Goal: Find specific page/section: Find specific page/section

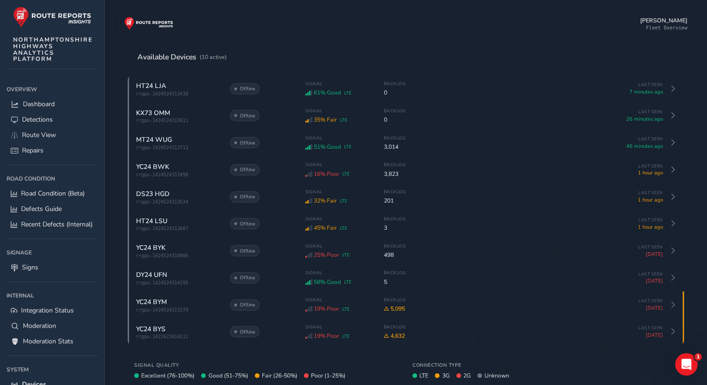
scroll to position [29, 0]
click at [43, 131] on span "Route View" at bounding box center [39, 134] width 34 height 9
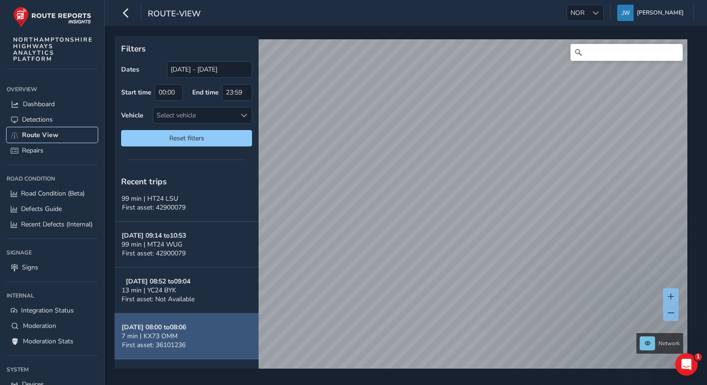
scroll to position [378, 0]
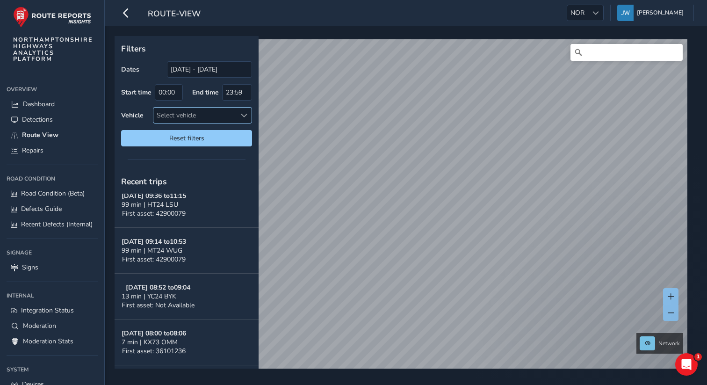
click at [202, 119] on div "Select vehicle" at bounding box center [194, 115] width 83 height 15
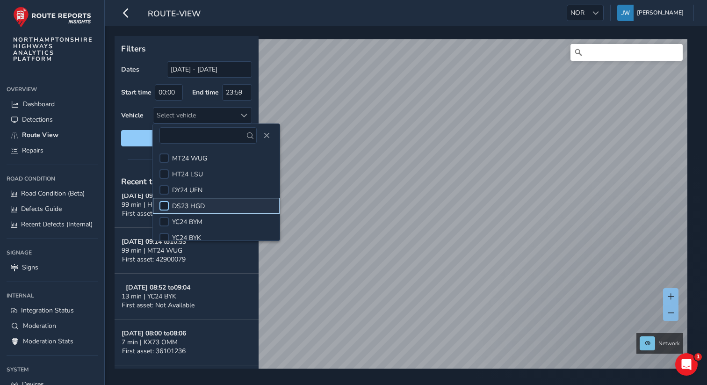
click at [164, 206] on div at bounding box center [163, 205] width 9 height 9
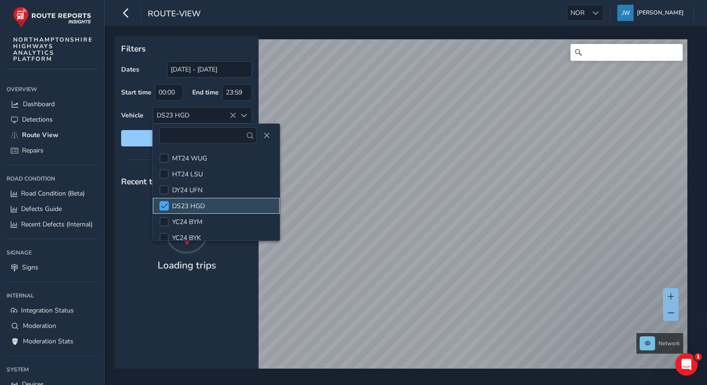
scroll to position [0, 0]
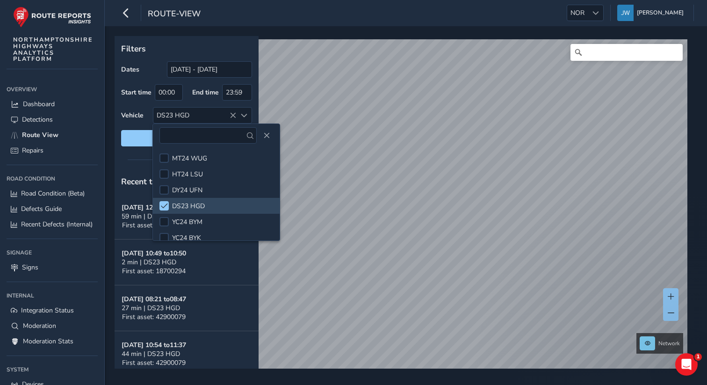
click at [171, 44] on p "Filters" at bounding box center [186, 49] width 131 height 12
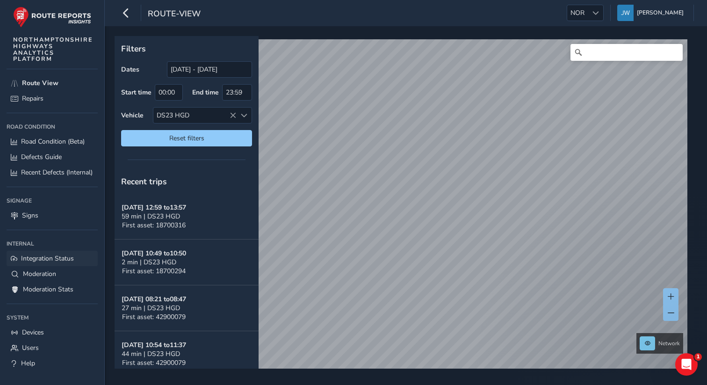
scroll to position [63, 0]
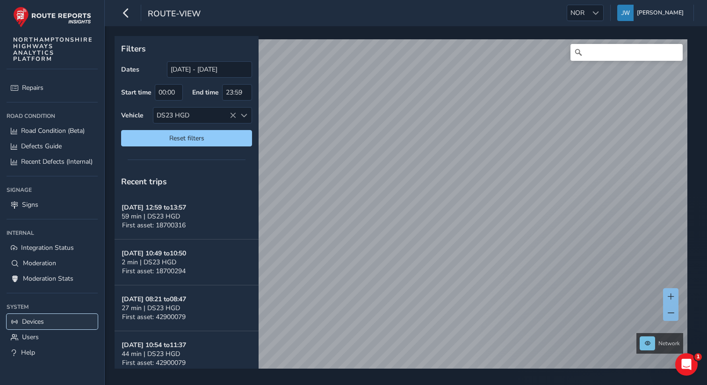
click at [30, 324] on span "Devices" at bounding box center [33, 321] width 22 height 9
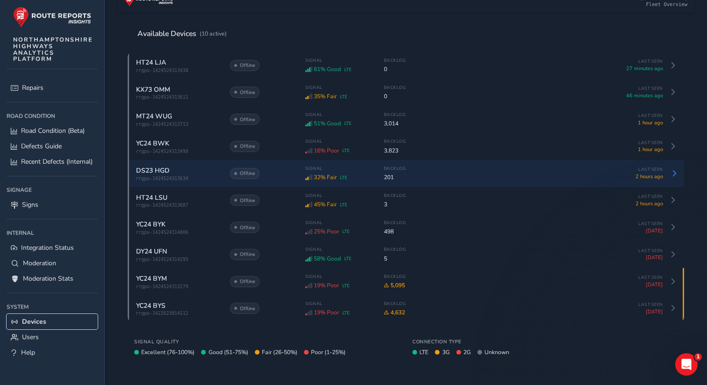
scroll to position [44, 0]
